Goal: Information Seeking & Learning: Learn about a topic

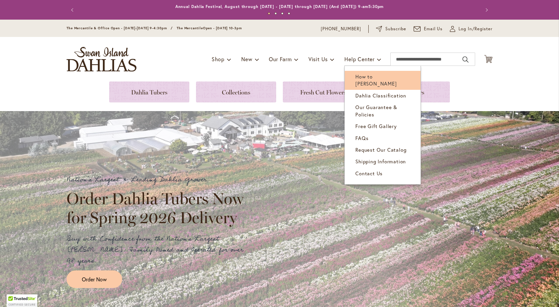
click at [377, 78] on span "How to [PERSON_NAME]" at bounding box center [375, 80] width 41 height 14
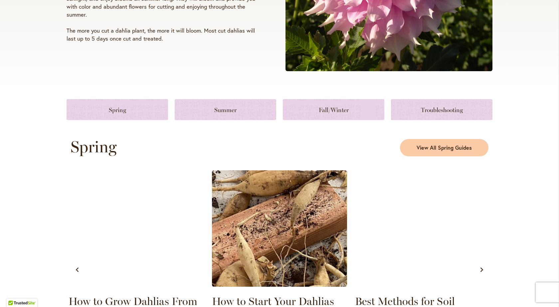
scroll to position [233, 0]
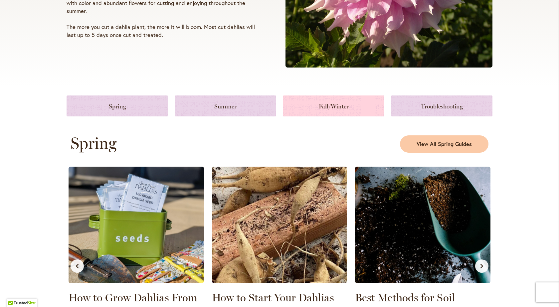
click at [322, 106] on link at bounding box center [333, 105] width 101 height 21
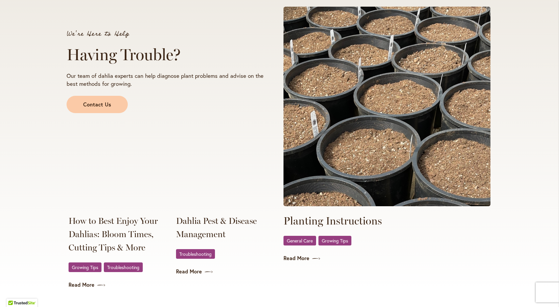
scroll to position [968, 0]
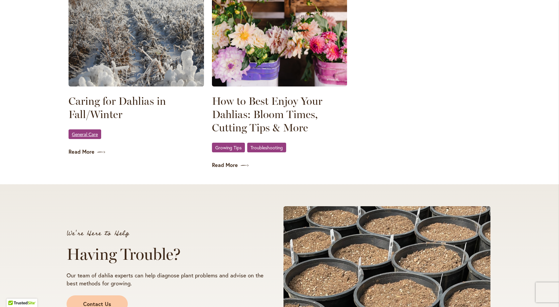
click at [92, 134] on span "General Care" at bounding box center [85, 134] width 26 height 4
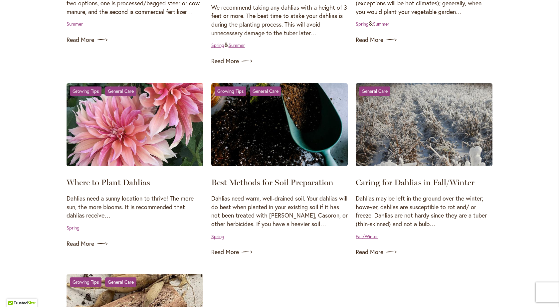
scroll to position [465, 0]
click at [370, 252] on link "Read More" at bounding box center [423, 251] width 137 height 11
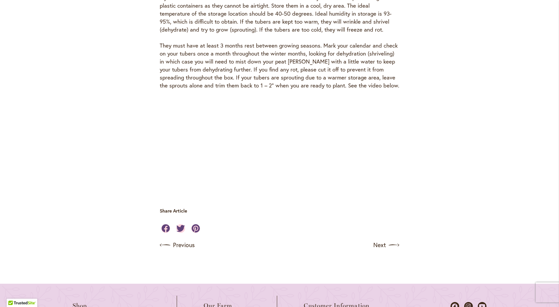
scroll to position [1995, 0]
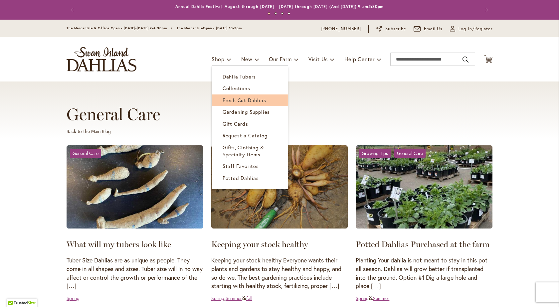
click at [235, 99] on span "Fresh Cut Dahlias" at bounding box center [244, 100] width 44 height 7
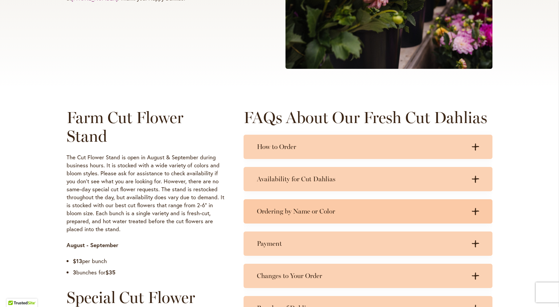
scroll to position [233, 0]
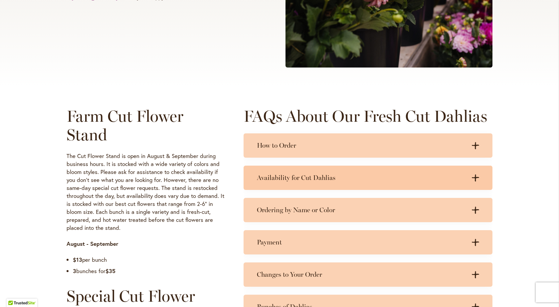
click at [477, 182] on div "Availability for Cut Dahlias .cls-1 { fill: #3c2616; stroke-width: 0px; } .cls-…" at bounding box center [367, 178] width 249 height 24
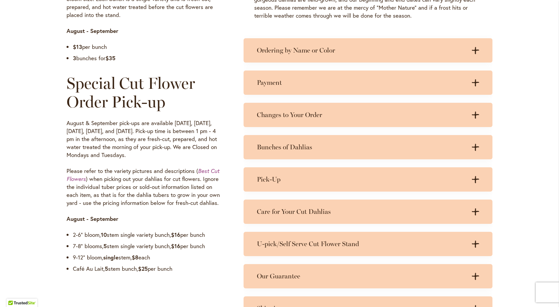
scroll to position [532, 0]
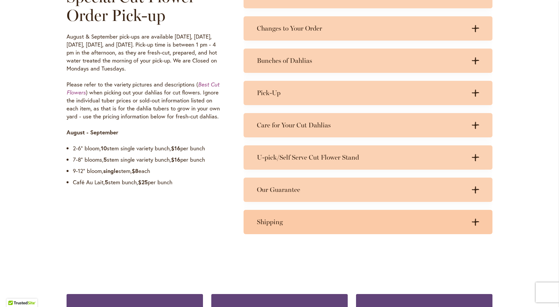
click at [474, 220] on icon ".cls-1 { fill: #3c2616; stroke-width: 0px; }" at bounding box center [474, 221] width 7 height 7
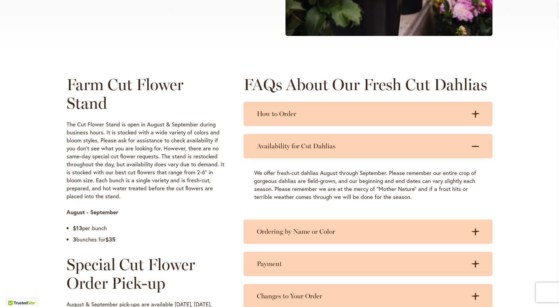
scroll to position [100, 0]
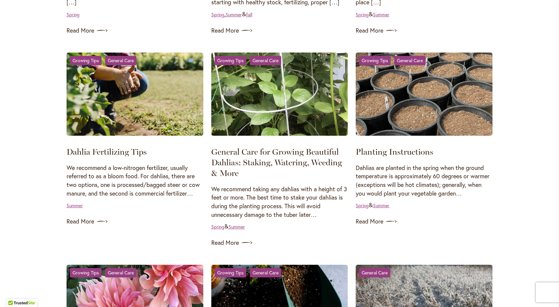
scroll to position [299, 0]
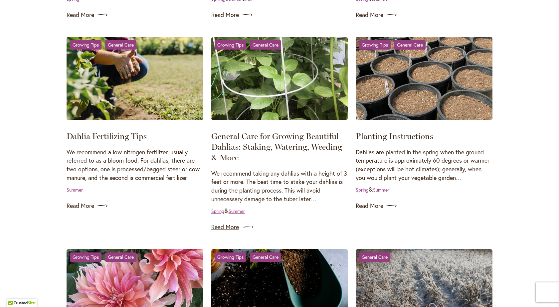
click at [225, 227] on link "Read More" at bounding box center [279, 227] width 137 height 11
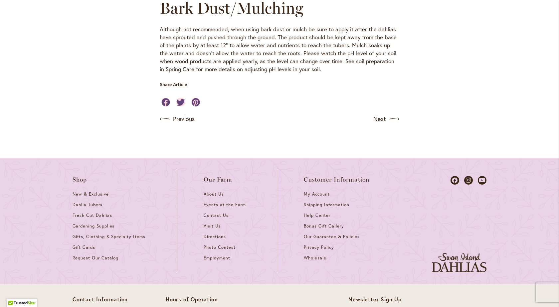
scroll to position [731, 0]
